Goal: Task Accomplishment & Management: Use online tool/utility

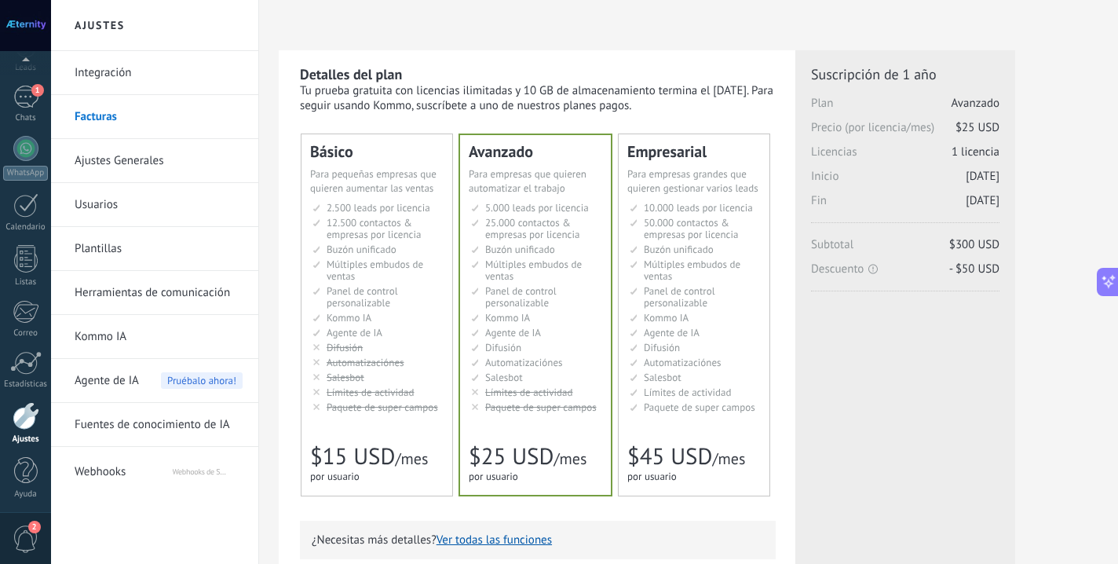
scroll to position [89, 0]
type input "*"
click at [111, 459] on span "Webhooks" at bounding box center [123, 469] width 97 height 38
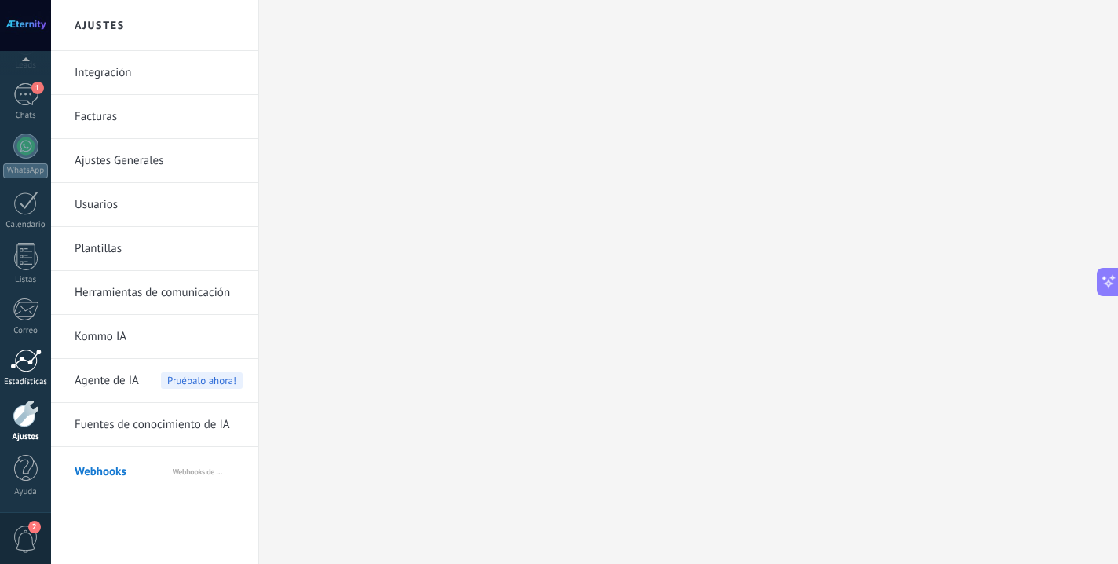
scroll to position [3, 0]
click at [16, 98] on div "1" at bounding box center [25, 94] width 25 height 23
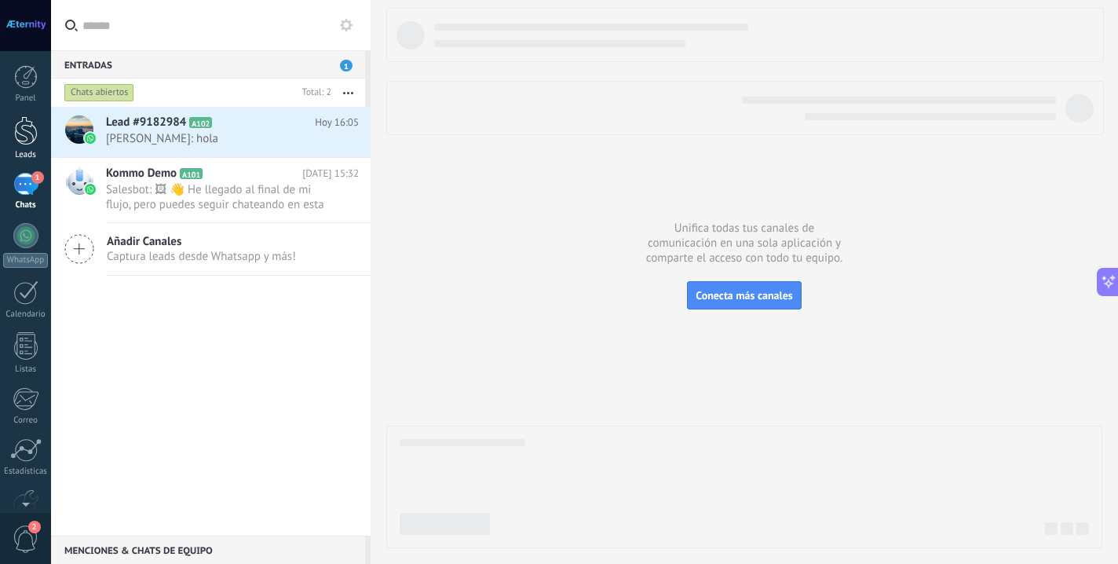
click at [25, 126] on div at bounding box center [26, 130] width 24 height 29
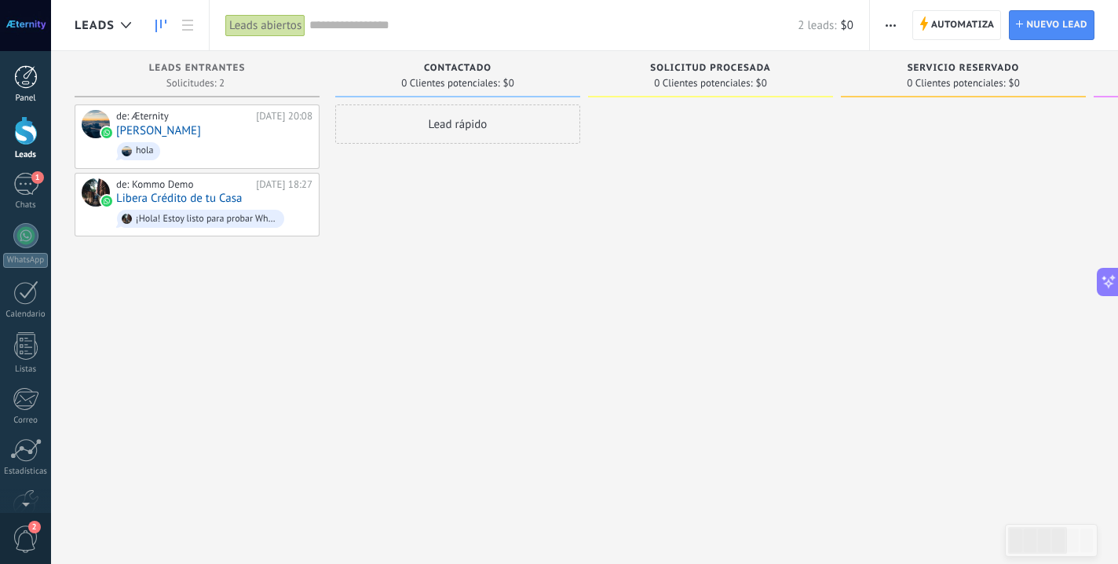
click at [26, 76] on div at bounding box center [26, 77] width 24 height 24
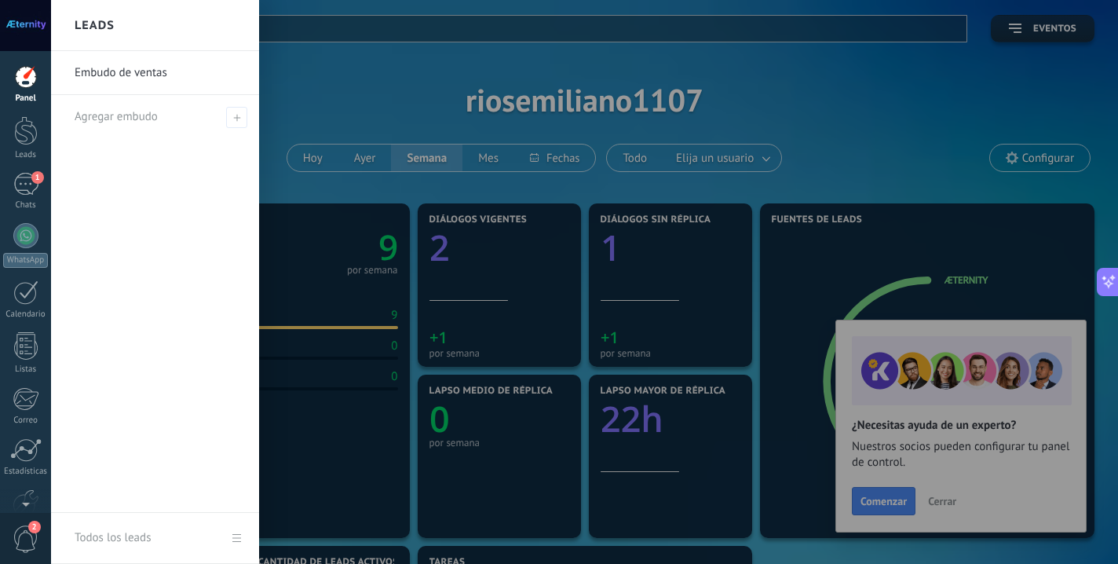
click at [371, 106] on div at bounding box center [610, 282] width 1118 height 564
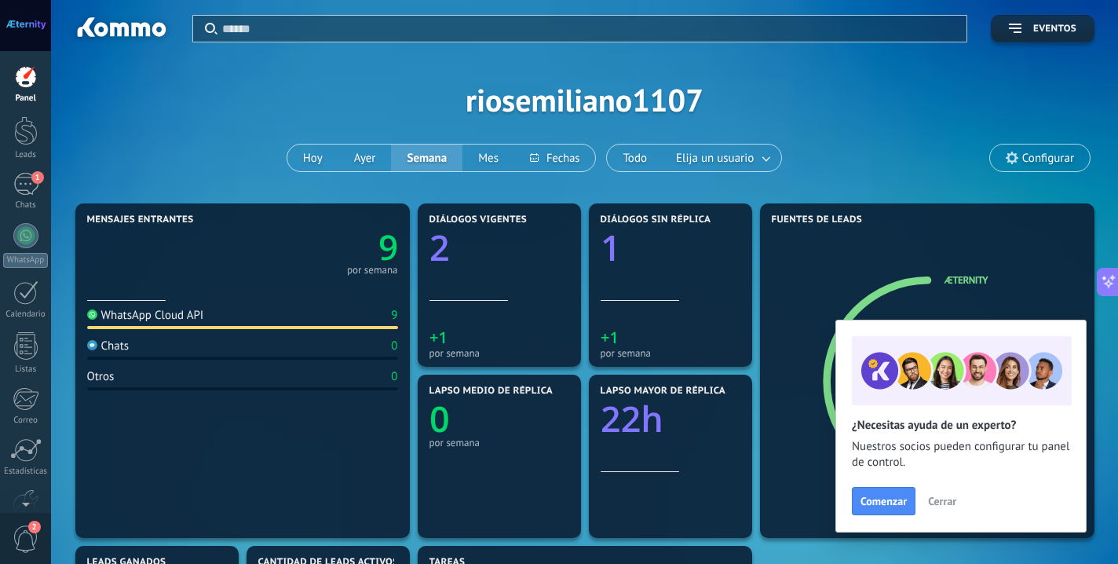
click at [24, 89] on link "Panel" at bounding box center [25, 84] width 51 height 38
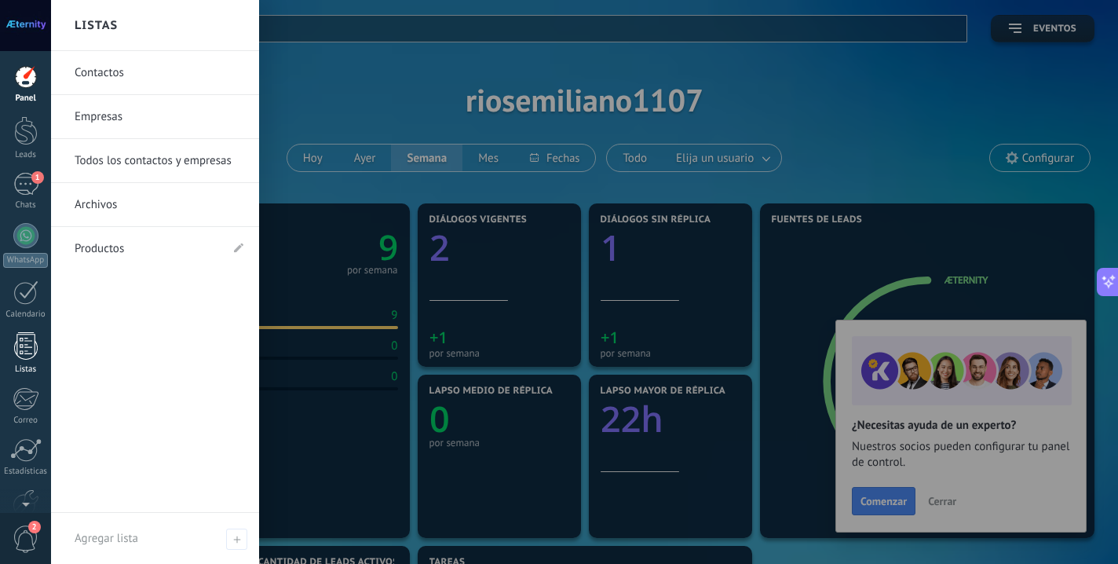
click at [28, 349] on div at bounding box center [26, 345] width 24 height 27
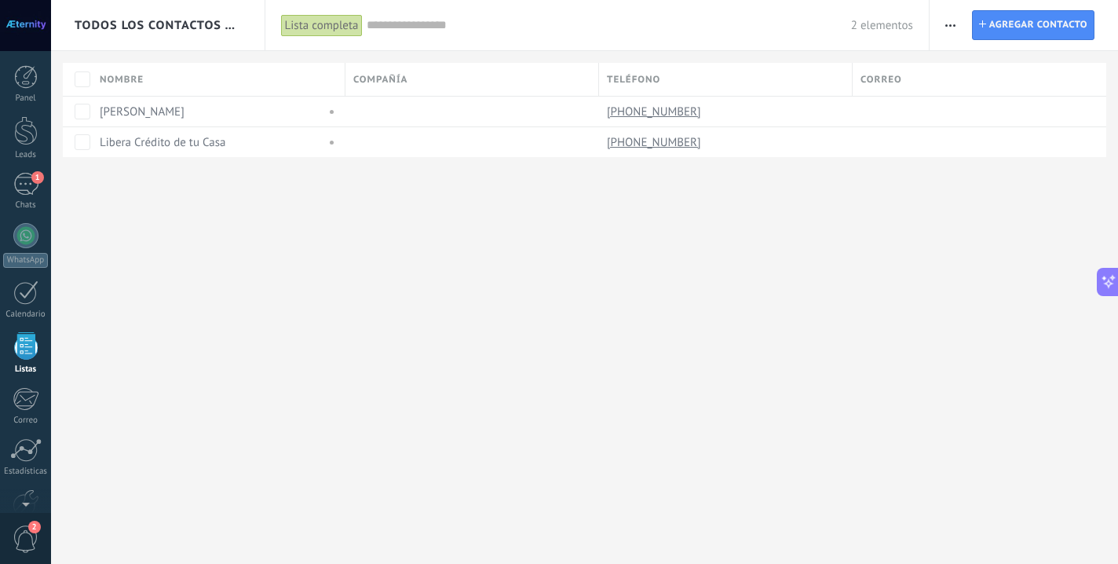
scroll to position [41, 0]
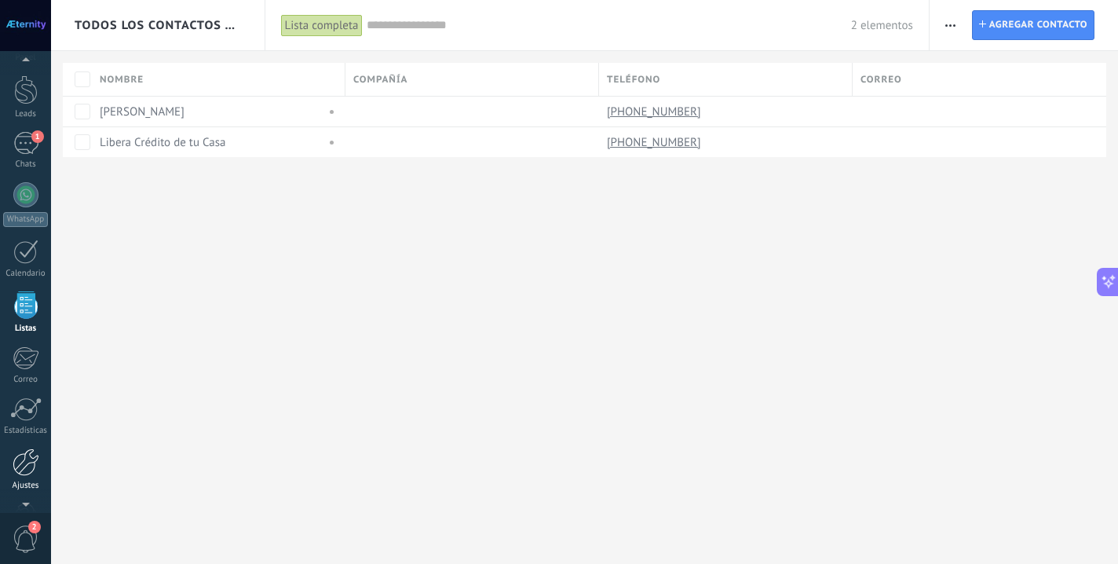
click at [26, 474] on div at bounding box center [26, 461] width 27 height 27
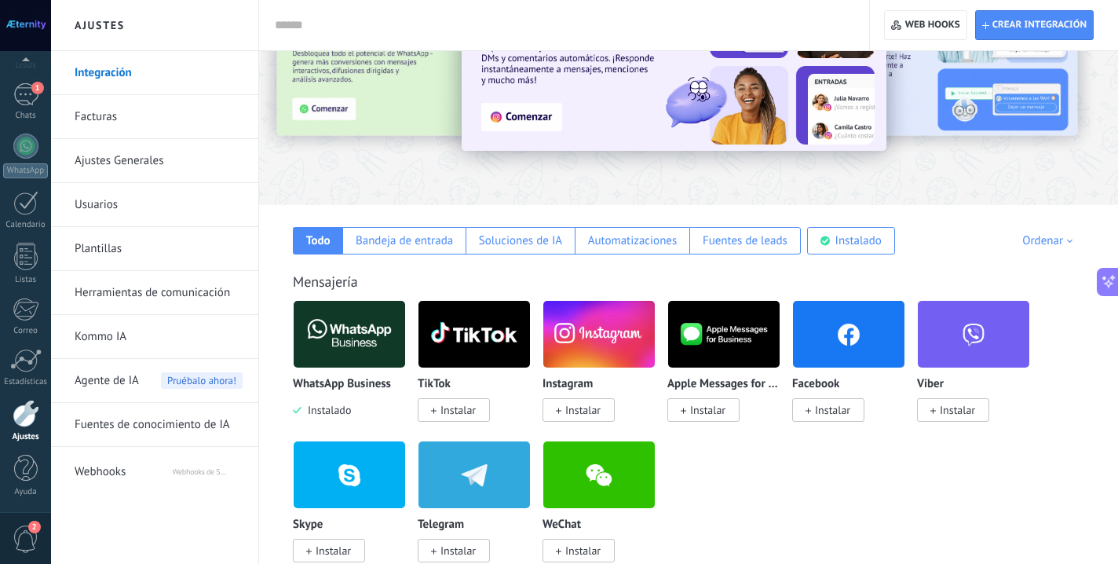
scroll to position [92, 0]
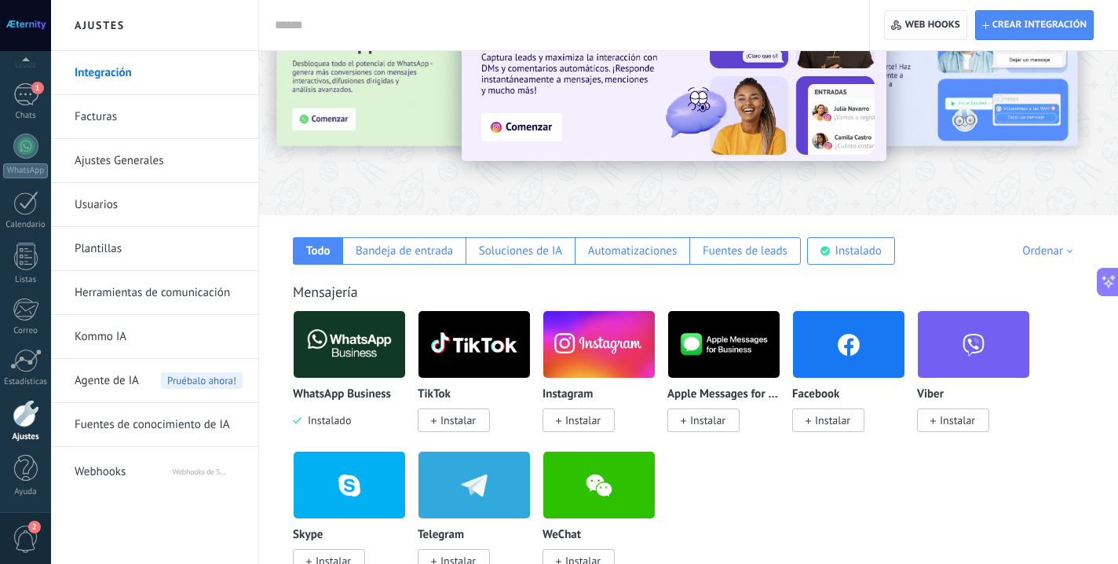
click at [901, 23] on icon "button" at bounding box center [896, 25] width 11 height 10
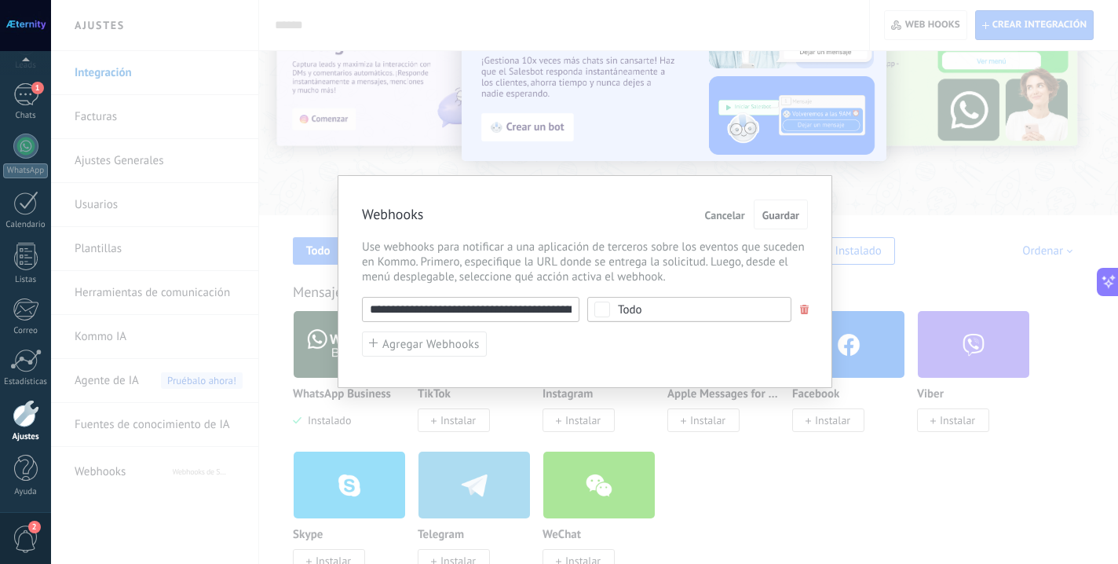
click at [520, 308] on input "**********" at bounding box center [470, 309] width 217 height 25
paste input "**********"
type input "**********"
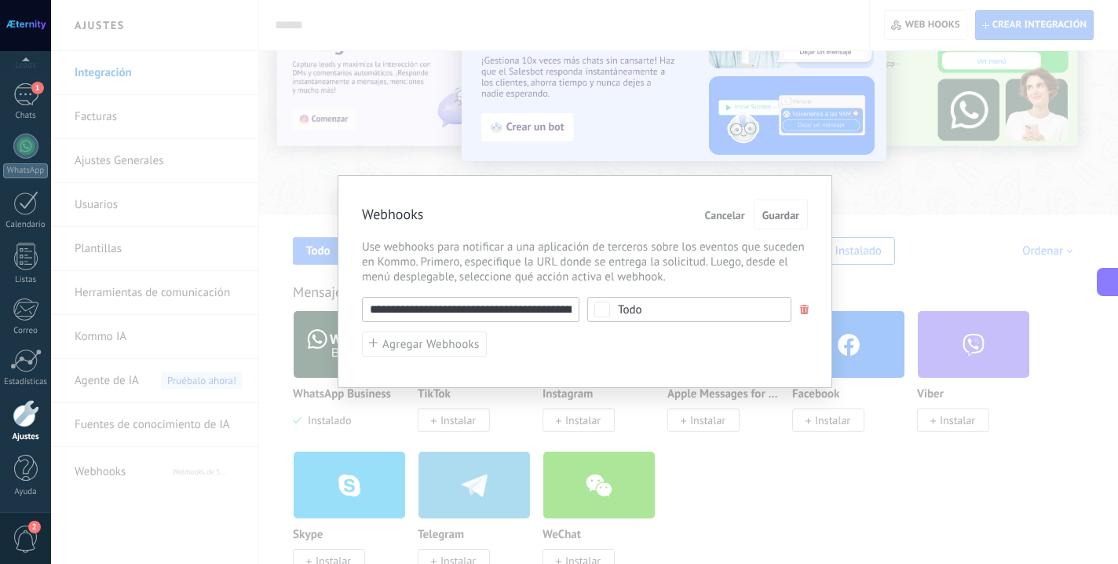
click at [696, 359] on div "**********" at bounding box center [585, 281] width 495 height 213
click at [777, 203] on button "Guardar" at bounding box center [781, 214] width 54 height 30
click at [777, 204] on button "Guardar" at bounding box center [781, 214] width 54 height 30
click at [781, 211] on span "Guardar" at bounding box center [780, 215] width 37 height 11
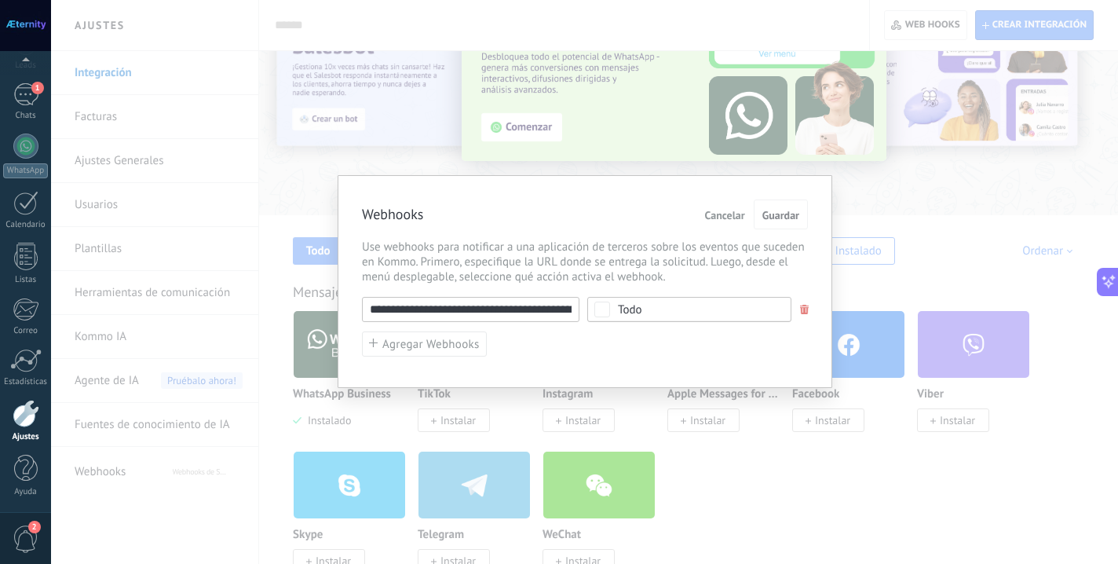
click at [736, 217] on span "Cancelar" at bounding box center [725, 215] width 40 height 11
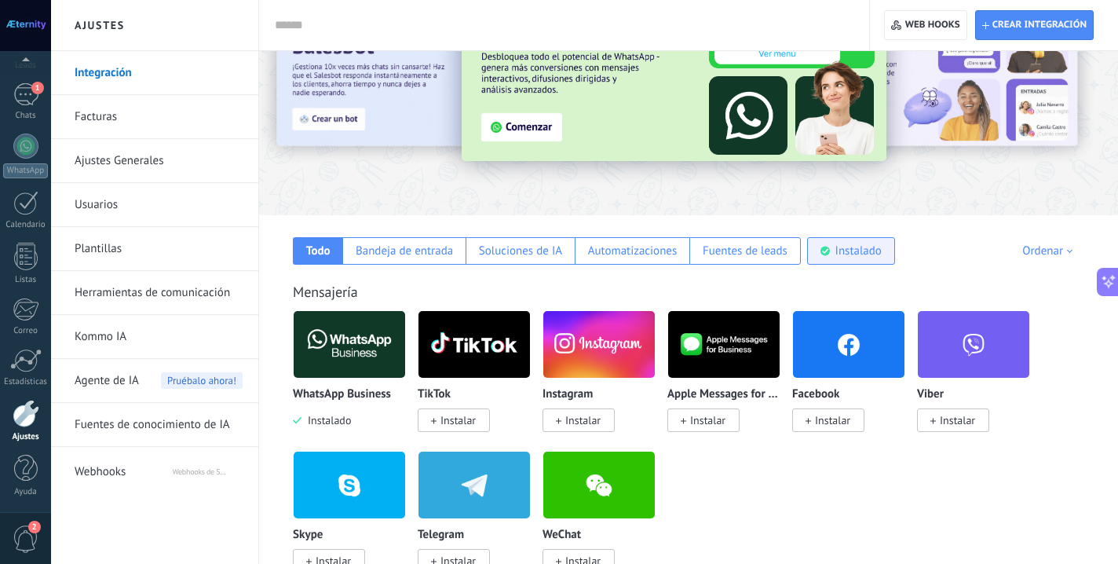
click at [836, 250] on div "Instalado" at bounding box center [858, 250] width 46 height 15
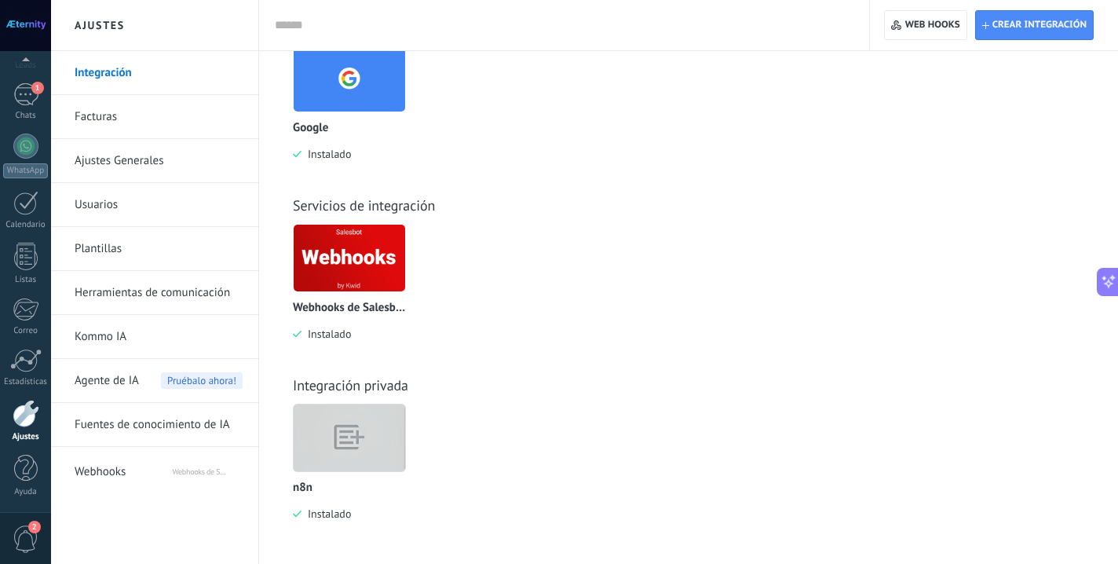
scroll to position [718, 0]
click at [321, 451] on img at bounding box center [349, 438] width 111 height 86
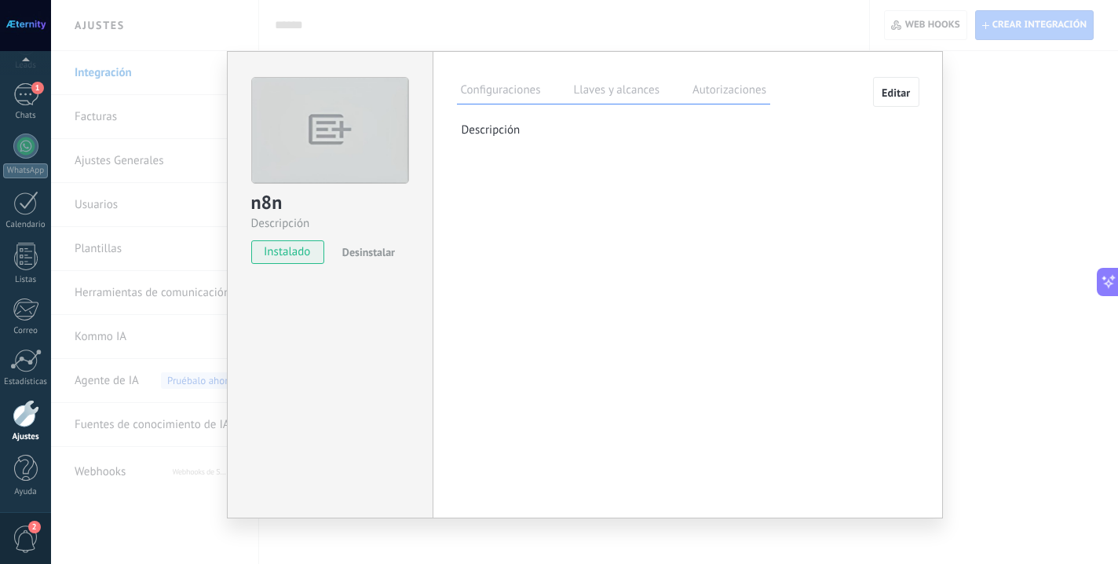
click at [593, 96] on label "Llaves y alcances" at bounding box center [616, 92] width 93 height 23
